Goal: Complete application form: Complete application form

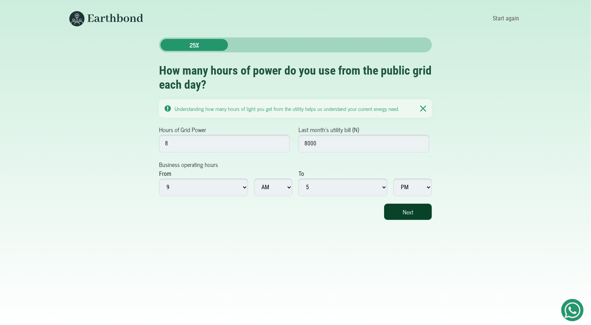
type input "8000"
click at [409, 207] on button "Next" at bounding box center [408, 211] width 48 height 16
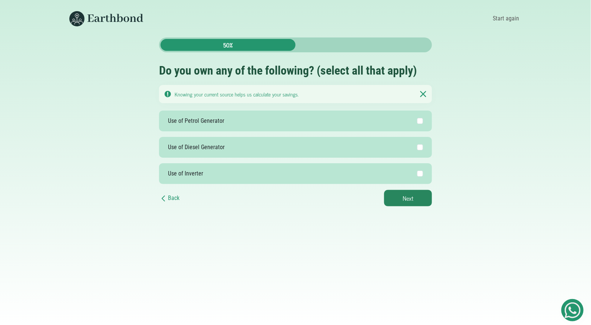
click at [386, 122] on label "Use of Petrol Generator" at bounding box center [295, 120] width 273 height 21
click at [417, 122] on input "Use of Petrol Generator" at bounding box center [420, 121] width 6 height 6
checkbox input "true"
click at [404, 203] on button "Next" at bounding box center [408, 198] width 48 height 16
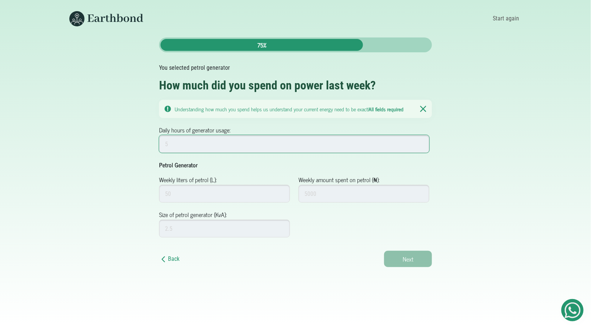
click at [229, 152] on input "Daily hours of generator usage:" at bounding box center [294, 144] width 270 height 18
type input "5"
type input "50"
type input "5000"
type input "5.5"
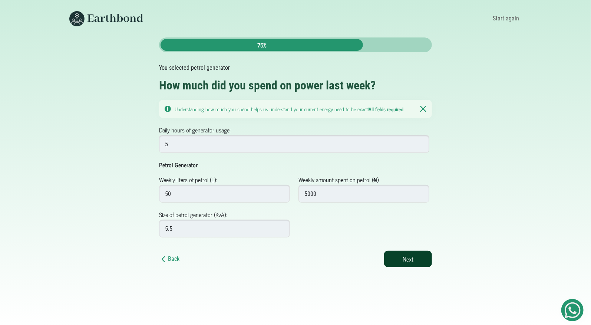
click at [406, 255] on button "Next" at bounding box center [408, 259] width 48 height 16
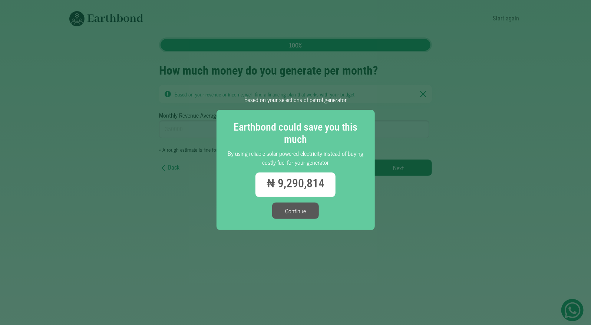
click at [291, 210] on button "Continue" at bounding box center [295, 210] width 47 height 16
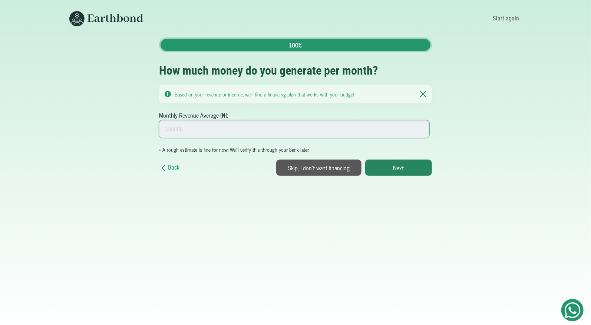
click at [247, 124] on input "Monthly Revenue Average (₦):" at bounding box center [294, 129] width 270 height 18
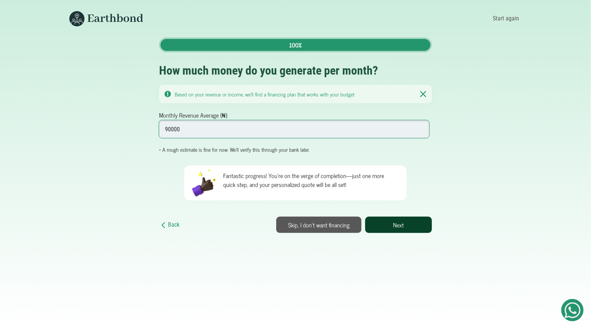
type input "90000"
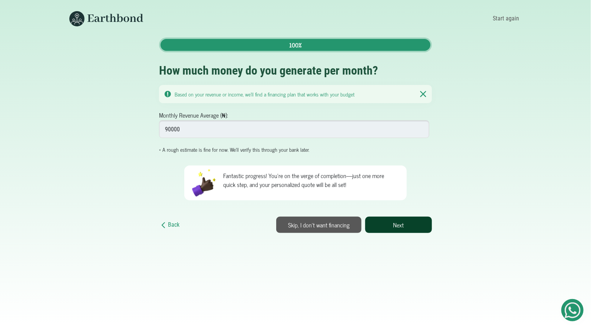
click at [384, 233] on button "Next" at bounding box center [398, 224] width 67 height 16
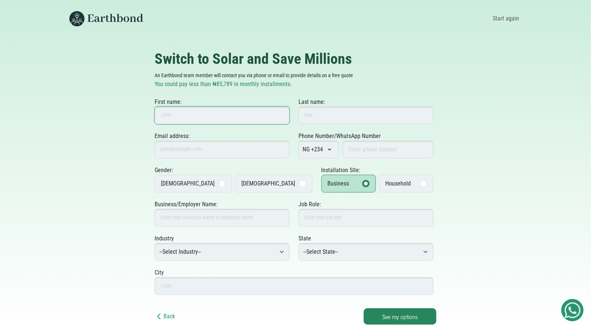
click at [249, 121] on input "First name:" at bounding box center [222, 115] width 135 height 18
type input "N"
type input "Agbonze"
type input "N"
type input "Testing Prod"
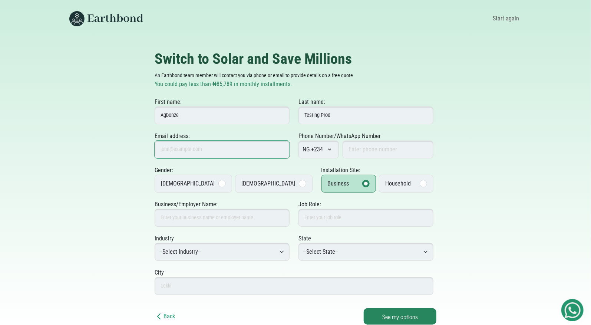
click at [208, 144] on input "Email address:" at bounding box center [222, 149] width 135 height 18
click at [196, 150] on input "agbonzeosazuwa@gmail.com" at bounding box center [222, 149] width 135 height 18
type input "[EMAIL_ADDRESS][DOMAIN_NAME]"
click at [381, 160] on div "Email address: agbonzeosazuwa+testingprod@gmail.com This email already exists. …" at bounding box center [296, 149] width 282 height 34
click at [385, 151] on input "Phone Number/WhatsApp Number" at bounding box center [387, 149] width 91 height 18
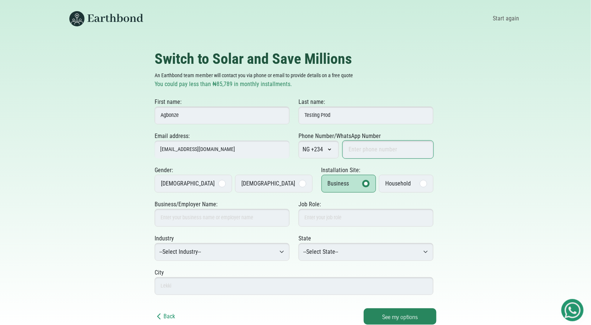
type input "9034504111"
click at [196, 186] on label "Male" at bounding box center [193, 184] width 77 height 18
click at [0, 0] on input "Male" at bounding box center [0, 0] width 0 height 0
click at [388, 184] on div "Household" at bounding box center [398, 183] width 26 height 9
click at [0, 0] on input "Household" at bounding box center [0, 0] width 0 height 0
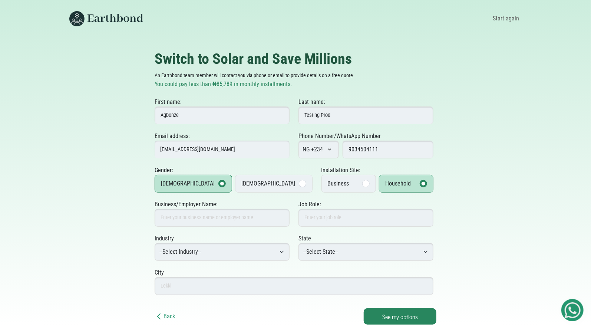
click at [331, 186] on label "Business" at bounding box center [348, 184] width 54 height 18
click at [0, 0] on input "Business" at bounding box center [0, 0] width 0 height 0
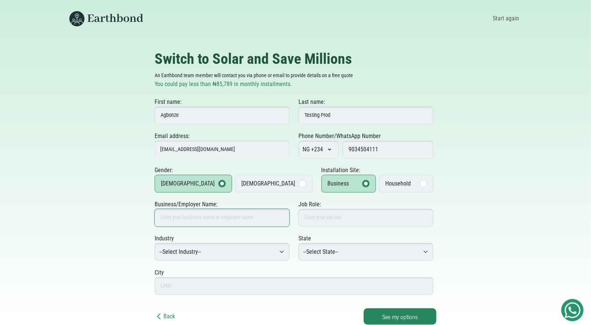
click at [246, 218] on input "Business/Employer Name:" at bounding box center [222, 218] width 135 height 18
type input "Agbonze Inc"
click at [343, 212] on input "Job Role:" at bounding box center [365, 218] width 135 height 18
type input "Engineering @ Earthbond"
click at [268, 252] on select "--Select Industry-- Agriculture Agro-Processing Advertising & Public Relations …" at bounding box center [222, 252] width 135 height 18
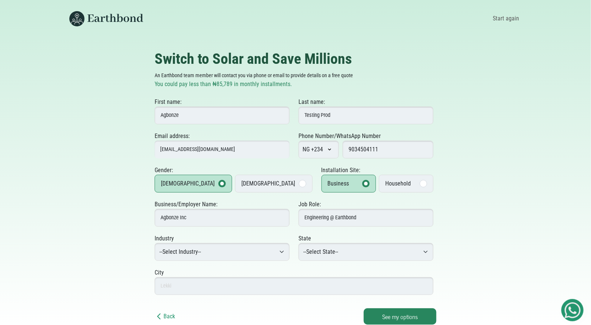
select select "Web & App Development"
click at [155, 243] on select "--Select Industry-- Agriculture Agro-Processing Advertising & Public Relations …" at bounding box center [222, 252] width 135 height 18
click at [246, 274] on div "City" at bounding box center [294, 281] width 279 height 27
click at [235, 292] on input "text" at bounding box center [294, 286] width 279 height 18
type input "E"
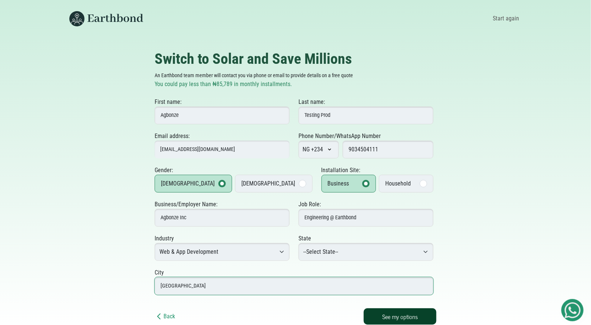
type input "Benin"
click at [391, 317] on button "See my options" at bounding box center [400, 316] width 73 height 16
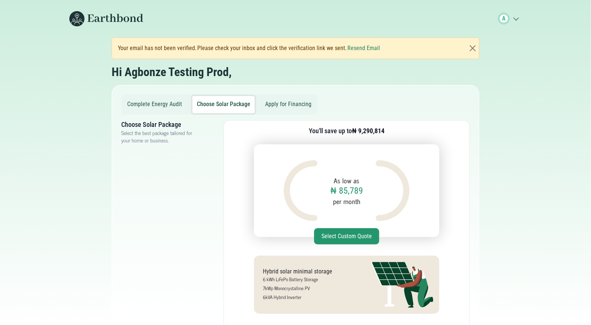
click at [299, 101] on button "Apply for Financing" at bounding box center [288, 104] width 55 height 17
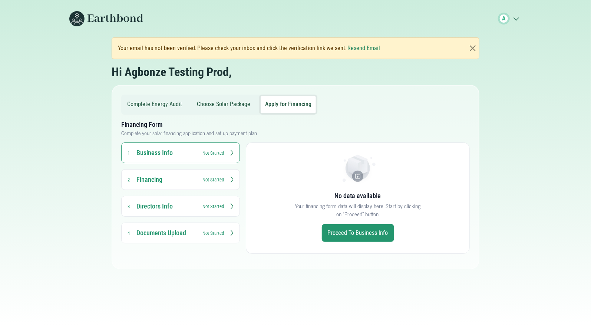
click at [198, 152] on button "Business Info 1 Not Started" at bounding box center [180, 152] width 119 height 21
click at [340, 232] on link "Proceed to Business Info" at bounding box center [358, 233] width 72 height 18
